Goal: Task Accomplishment & Management: Manage account settings

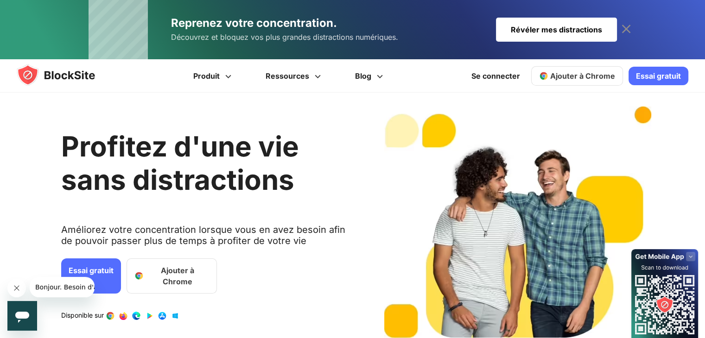
click at [571, 73] on font "Ajouter à Chrome" at bounding box center [582, 75] width 65 height 9
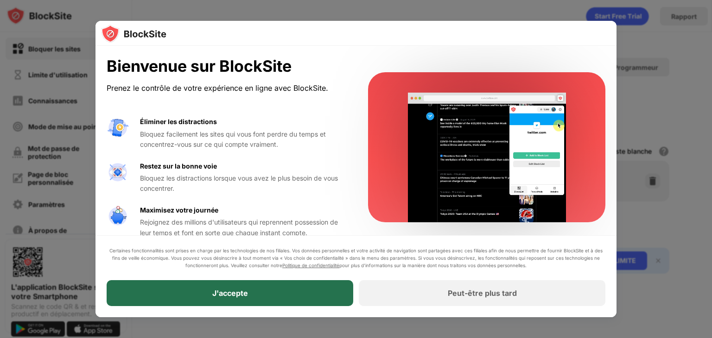
click at [236, 298] on div "J'accepte" at bounding box center [230, 293] width 247 height 26
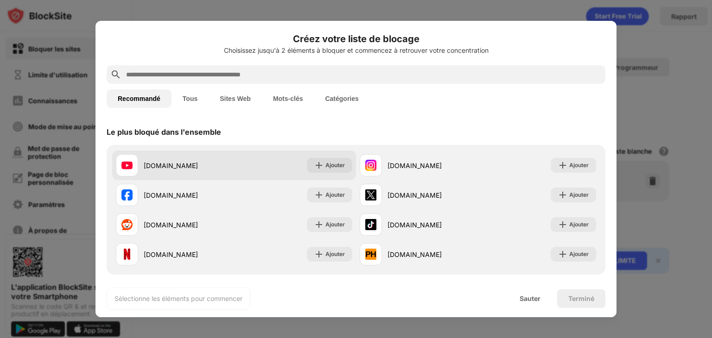
click at [213, 153] on div "youtube.com Ajouter" at bounding box center [234, 166] width 244 height 30
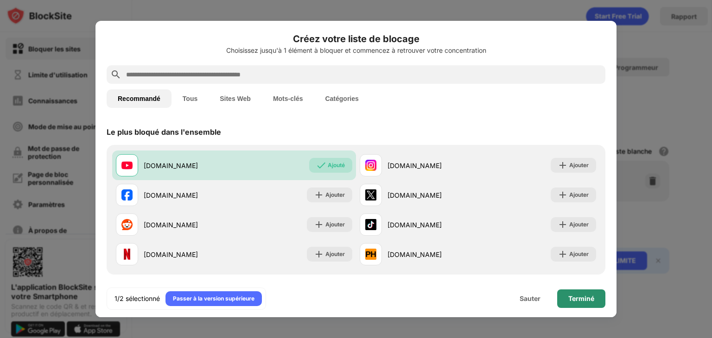
click at [577, 305] on div "Terminé" at bounding box center [581, 299] width 48 height 19
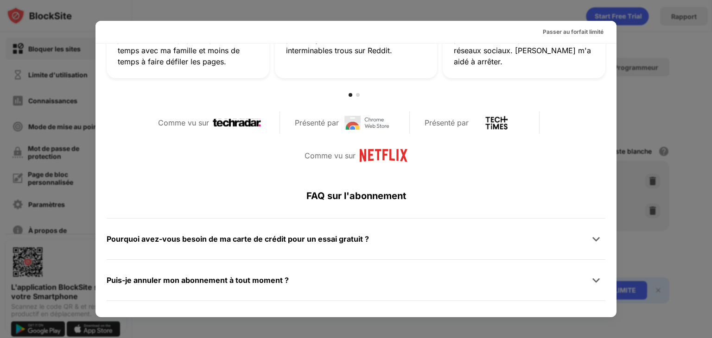
scroll to position [513, 0]
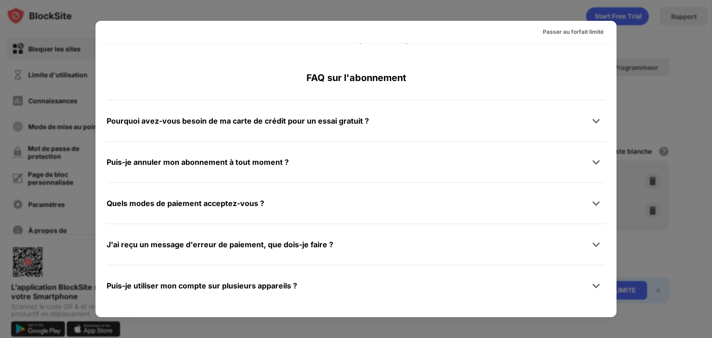
click at [44, 187] on div at bounding box center [356, 169] width 712 height 338
click at [551, 33] on font "Passer au forfait limité" at bounding box center [573, 31] width 61 height 7
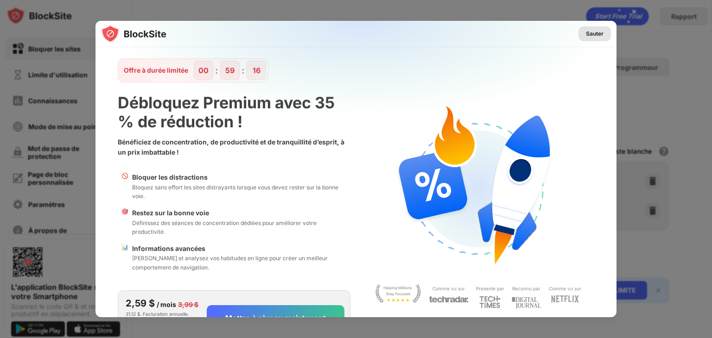
click at [590, 33] on font "Sauter" at bounding box center [595, 33] width 18 height 7
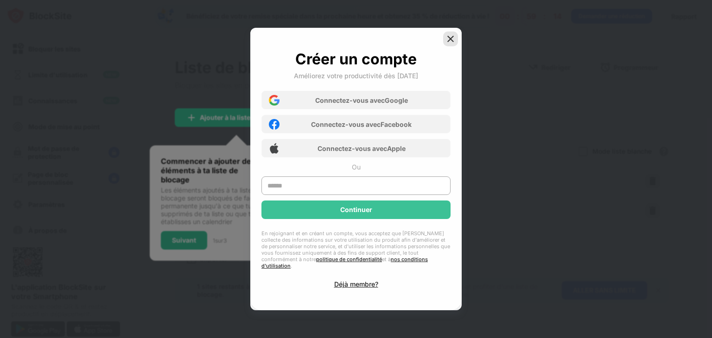
click at [452, 40] on img at bounding box center [450, 38] width 9 height 9
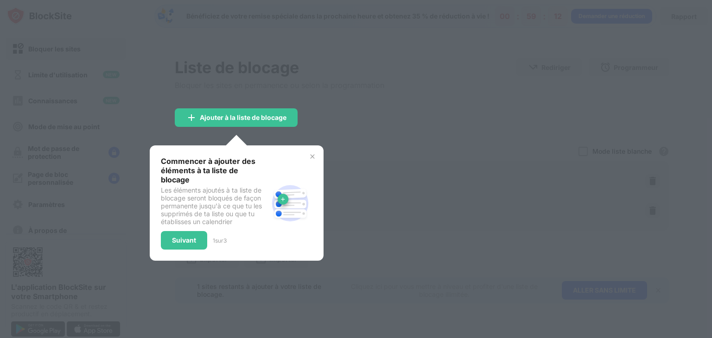
click at [313, 154] on img at bounding box center [312, 156] width 7 height 7
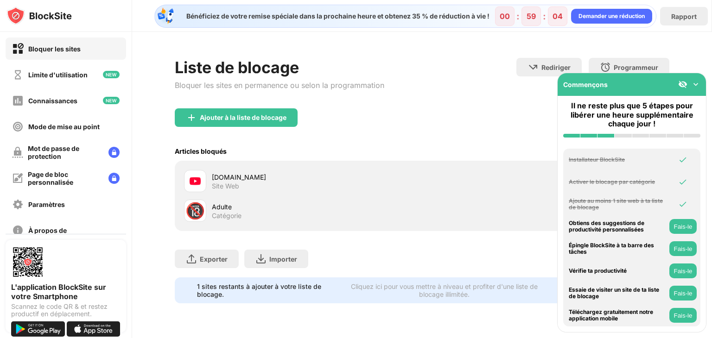
click at [696, 82] on img at bounding box center [695, 84] width 9 height 9
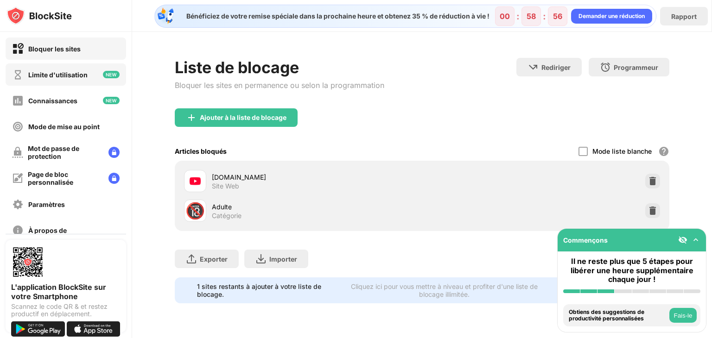
click at [50, 72] on font "Limite d'utilisation" at bounding box center [57, 75] width 59 height 8
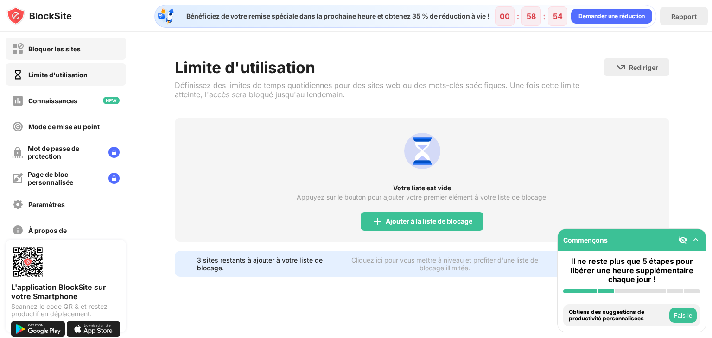
click at [55, 58] on div "Bloquer les sites" at bounding box center [66, 49] width 121 height 22
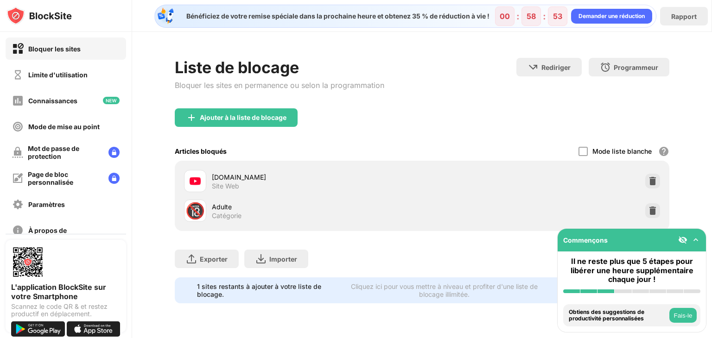
click at [228, 170] on div "youtube.com Site Web" at bounding box center [303, 181] width 238 height 22
click at [224, 175] on font "[DOMAIN_NAME]" at bounding box center [239, 177] width 54 height 8
click at [567, 182] on div "youtube.com Site Web" at bounding box center [421, 181] width 483 height 30
click at [695, 236] on img at bounding box center [695, 239] width 9 height 9
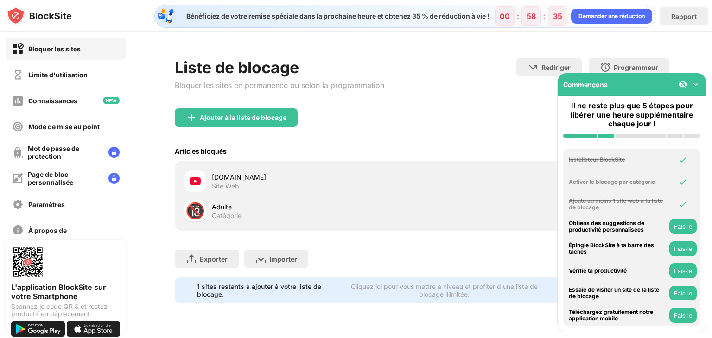
click at [694, 80] on img at bounding box center [695, 84] width 9 height 9
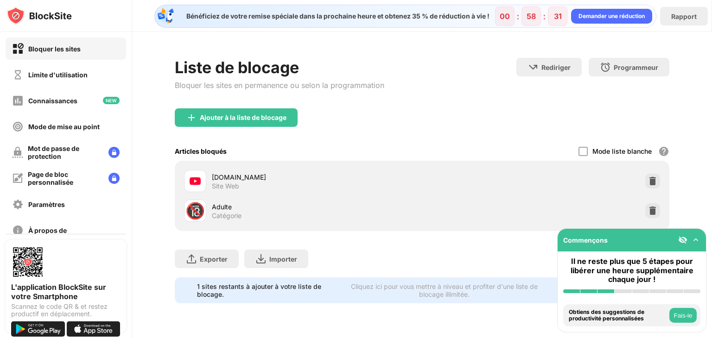
click at [227, 177] on font "[DOMAIN_NAME]" at bounding box center [239, 177] width 54 height 8
click at [57, 75] on font "Limite d'utilisation" at bounding box center [57, 75] width 59 height 8
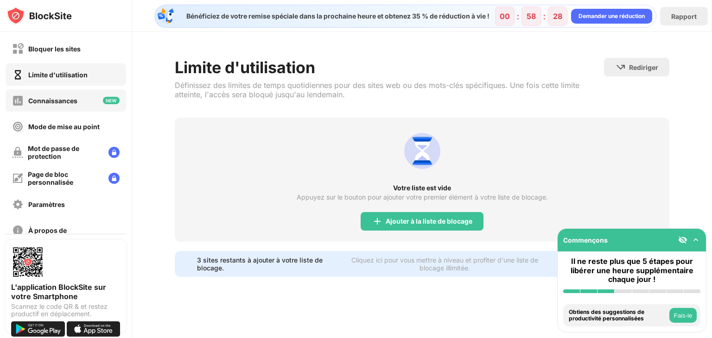
click at [66, 100] on font "Connaissances" at bounding box center [52, 101] width 49 height 8
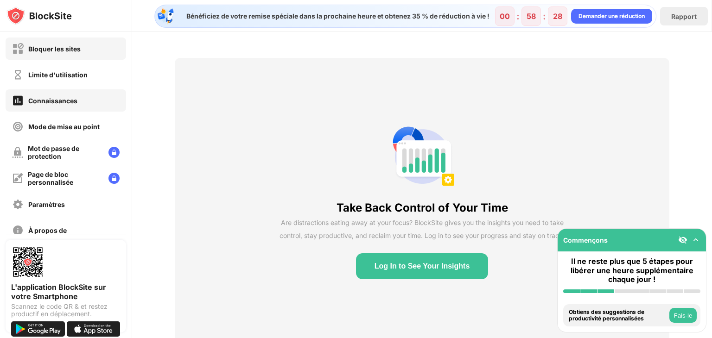
click at [64, 45] on font "Bloquer les sites" at bounding box center [54, 49] width 52 height 8
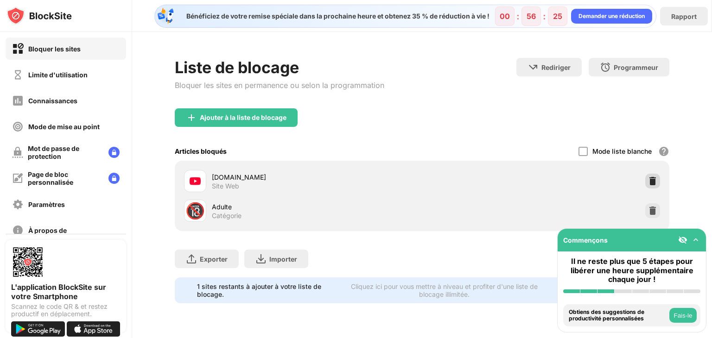
click at [653, 177] on img at bounding box center [652, 181] width 9 height 9
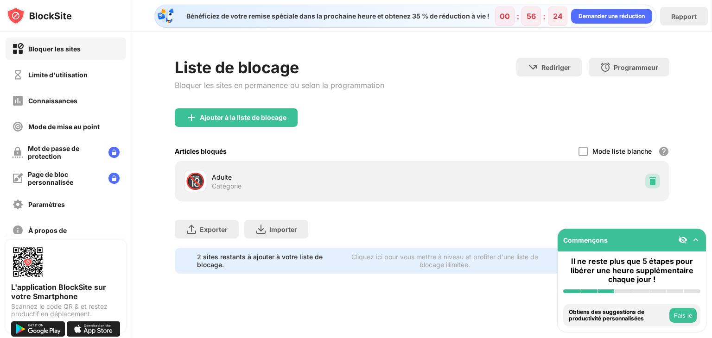
click at [653, 177] on img at bounding box center [652, 181] width 9 height 9
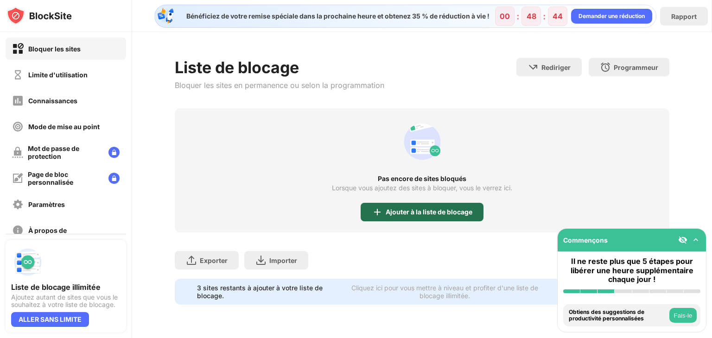
click at [407, 211] on font "Ajouter à la liste de blocage" at bounding box center [429, 212] width 87 height 8
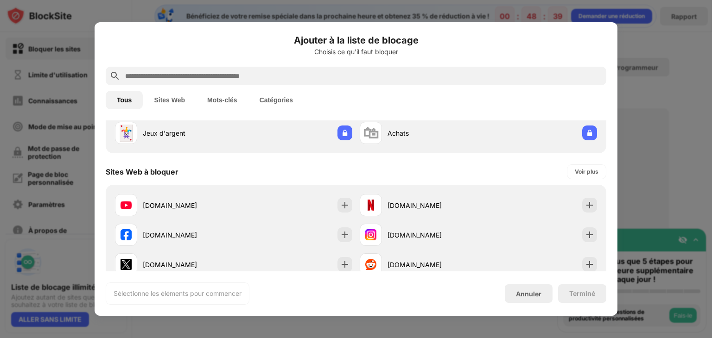
scroll to position [93, 0]
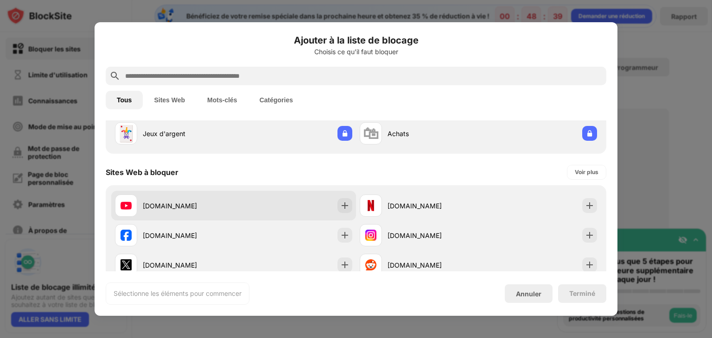
click at [247, 194] on div "youtube.com" at bounding box center [233, 206] width 245 height 30
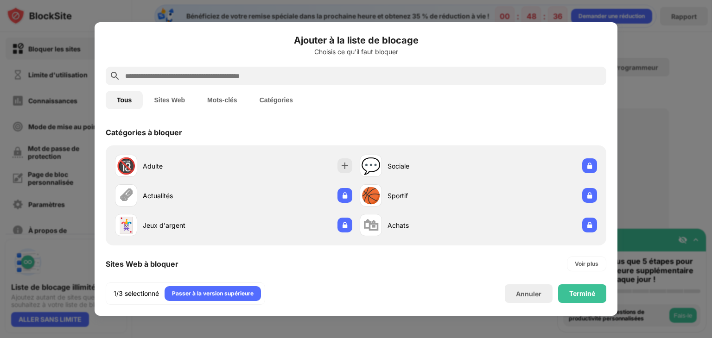
scroll to position [0, 0]
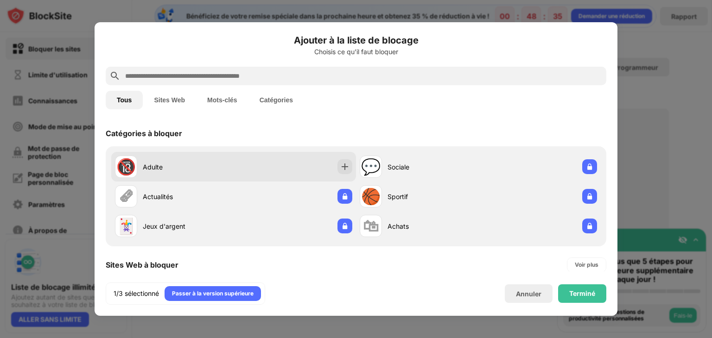
click at [265, 171] on div "🔞 Adulte" at bounding box center [233, 167] width 245 height 30
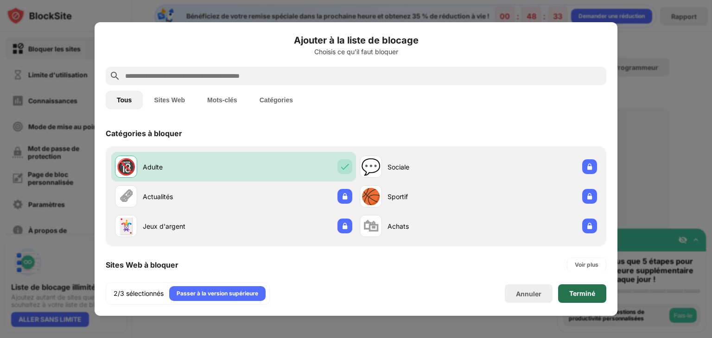
click at [564, 289] on div "Terminé" at bounding box center [582, 294] width 48 height 19
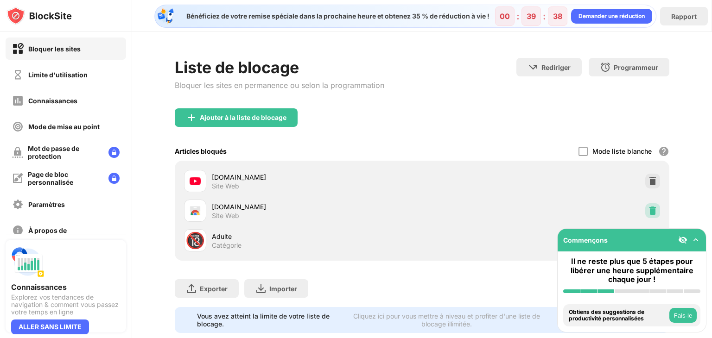
click at [648, 209] on img at bounding box center [652, 210] width 9 height 9
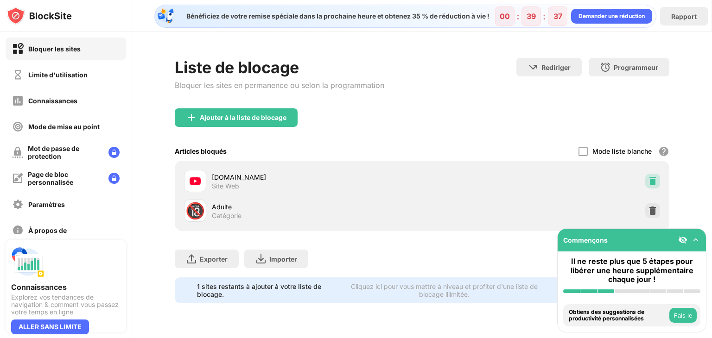
click at [652, 180] on img at bounding box center [652, 181] width 9 height 9
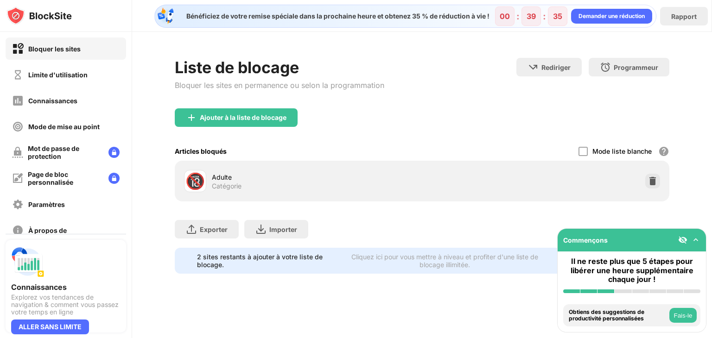
click at [652, 180] on img at bounding box center [652, 181] width 9 height 9
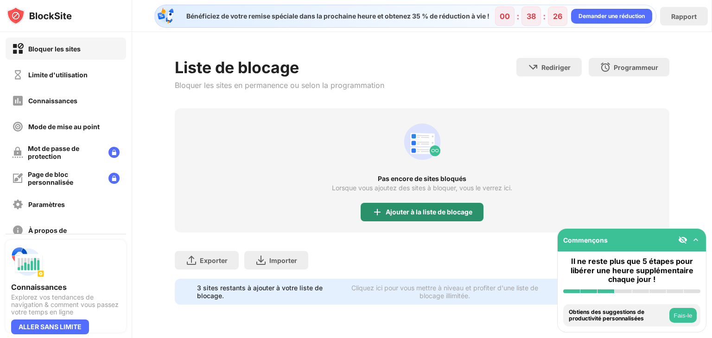
click at [420, 206] on div "Ajouter à la liste de blocage" at bounding box center [422, 212] width 123 height 19
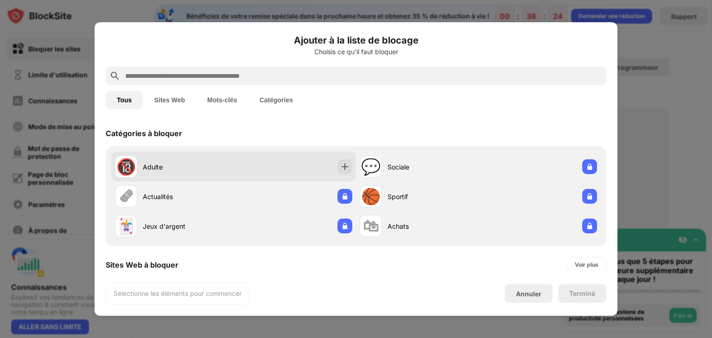
click at [259, 163] on div "🔞 Adulte" at bounding box center [233, 167] width 245 height 30
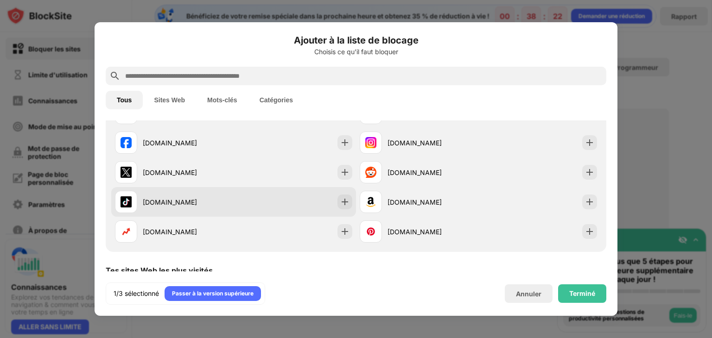
scroll to position [139, 0]
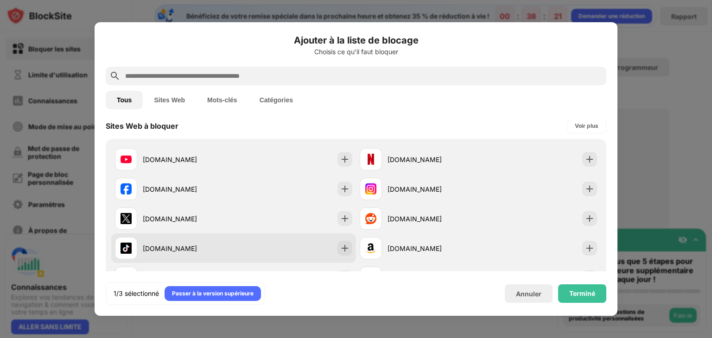
click at [258, 161] on div "[DOMAIN_NAME]" at bounding box center [233, 160] width 245 height 30
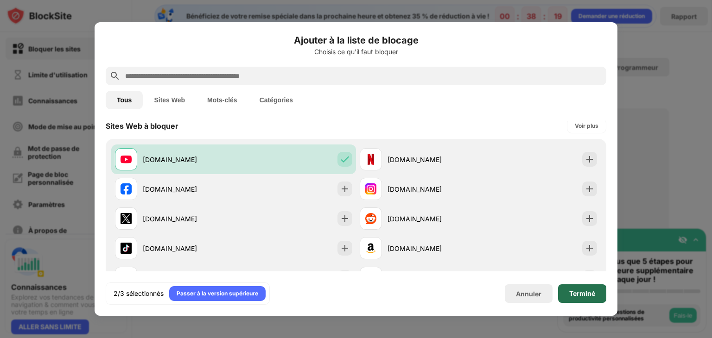
click at [560, 288] on div "Terminé" at bounding box center [582, 294] width 48 height 19
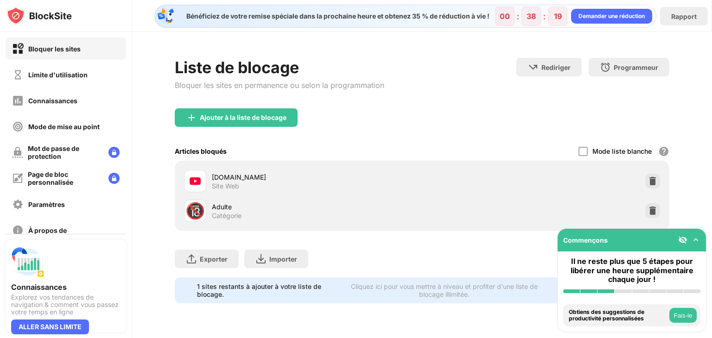
scroll to position [154, 0]
